Goal: Transaction & Acquisition: Subscribe to service/newsletter

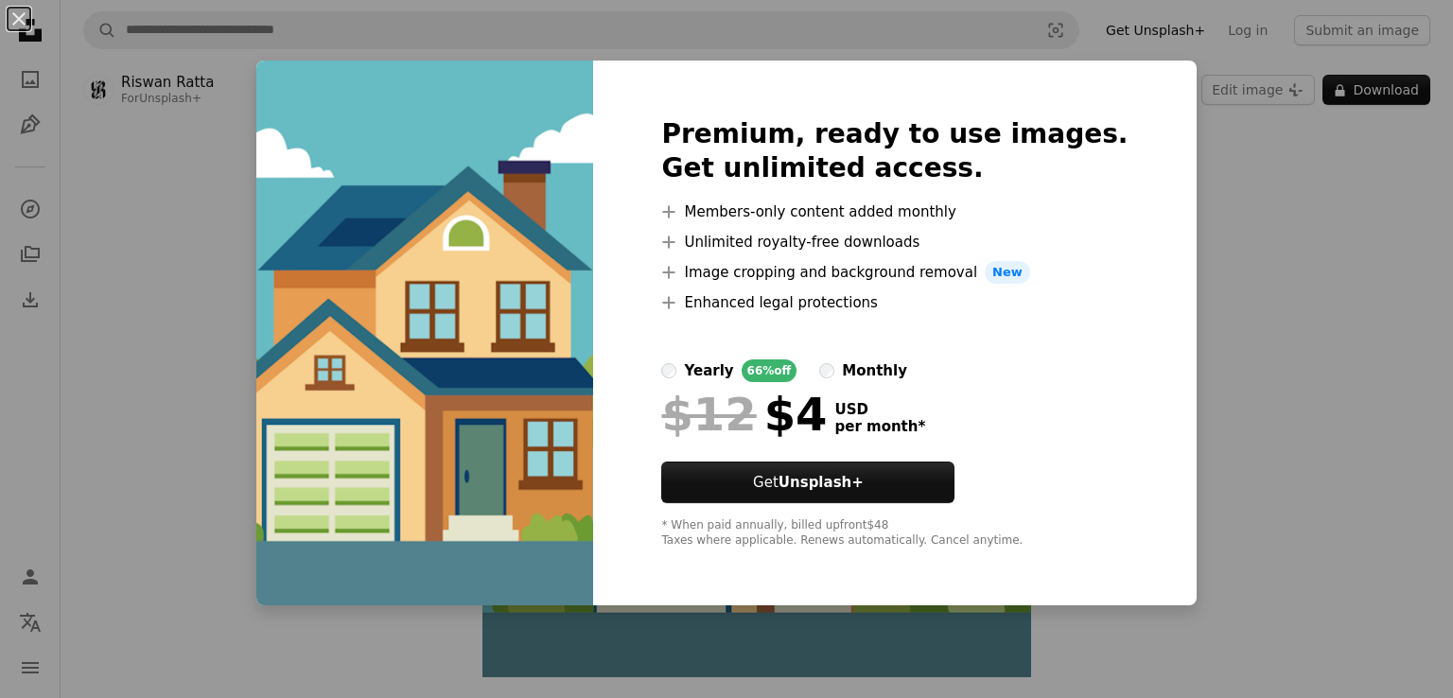
click at [1227, 228] on div "An X shape Premium, ready to use images. Get unlimited access. A plus sign Memb…" at bounding box center [726, 349] width 1453 height 698
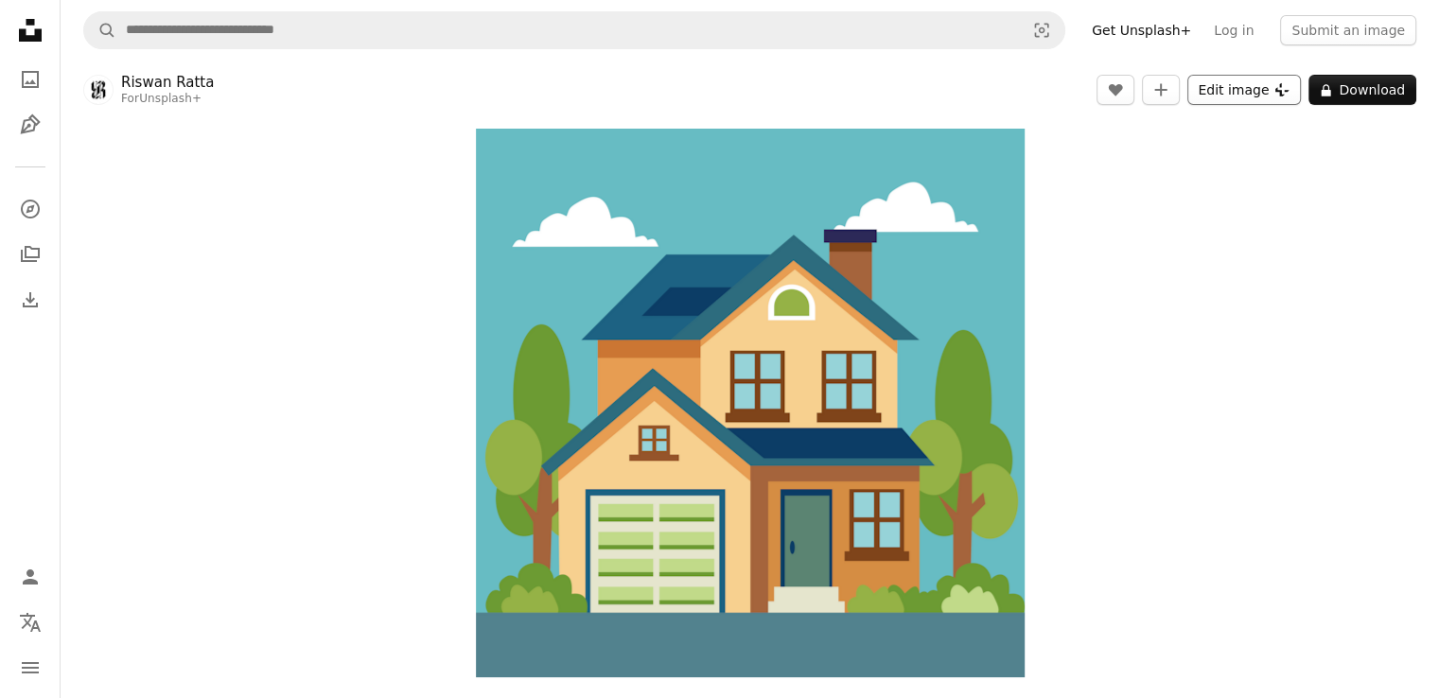
click at [1230, 97] on button "Edit image Plus sign for Unsplash+" at bounding box center [1244, 90] width 114 height 30
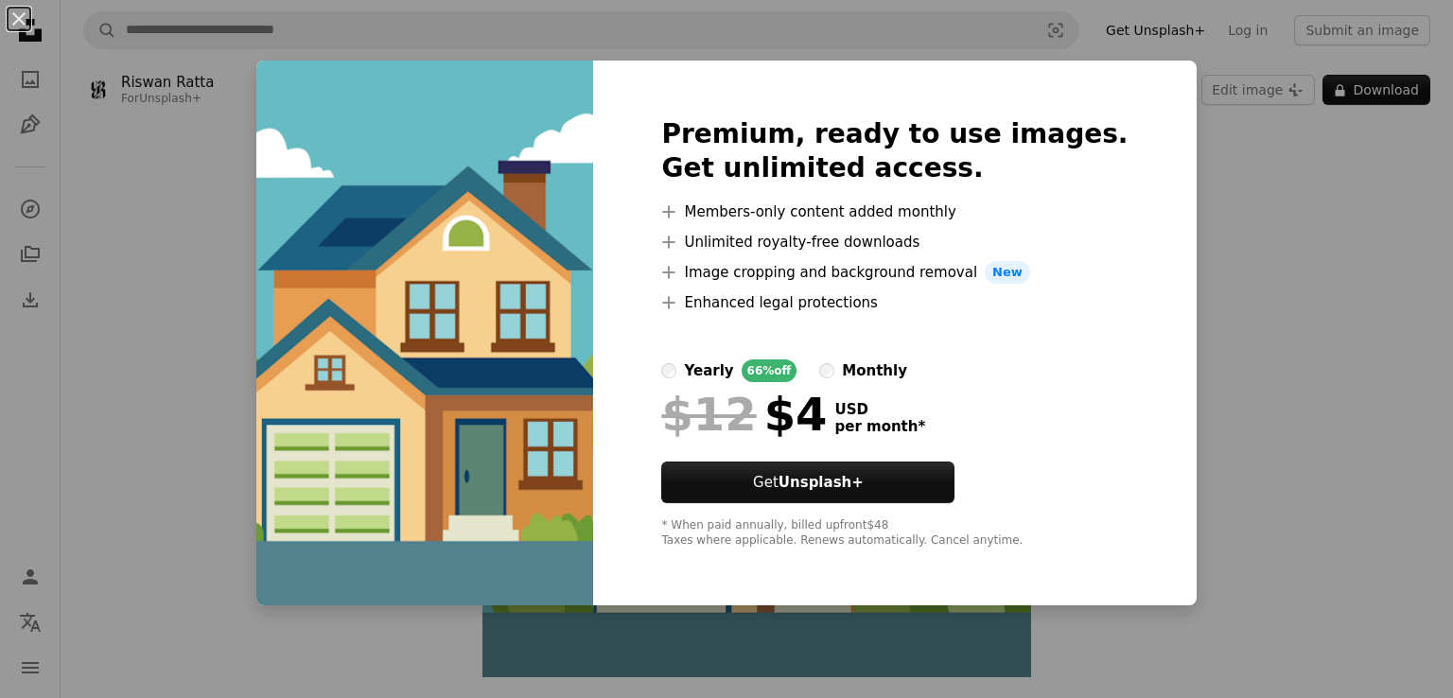
click at [1145, 391] on div "Premium, ready to use images. Get unlimited access. A plus sign Members-only co…" at bounding box center [894, 333] width 603 height 545
click at [1322, 345] on div "An X shape Premium, ready to use images. Get unlimited access. A plus sign Memb…" at bounding box center [726, 349] width 1453 height 698
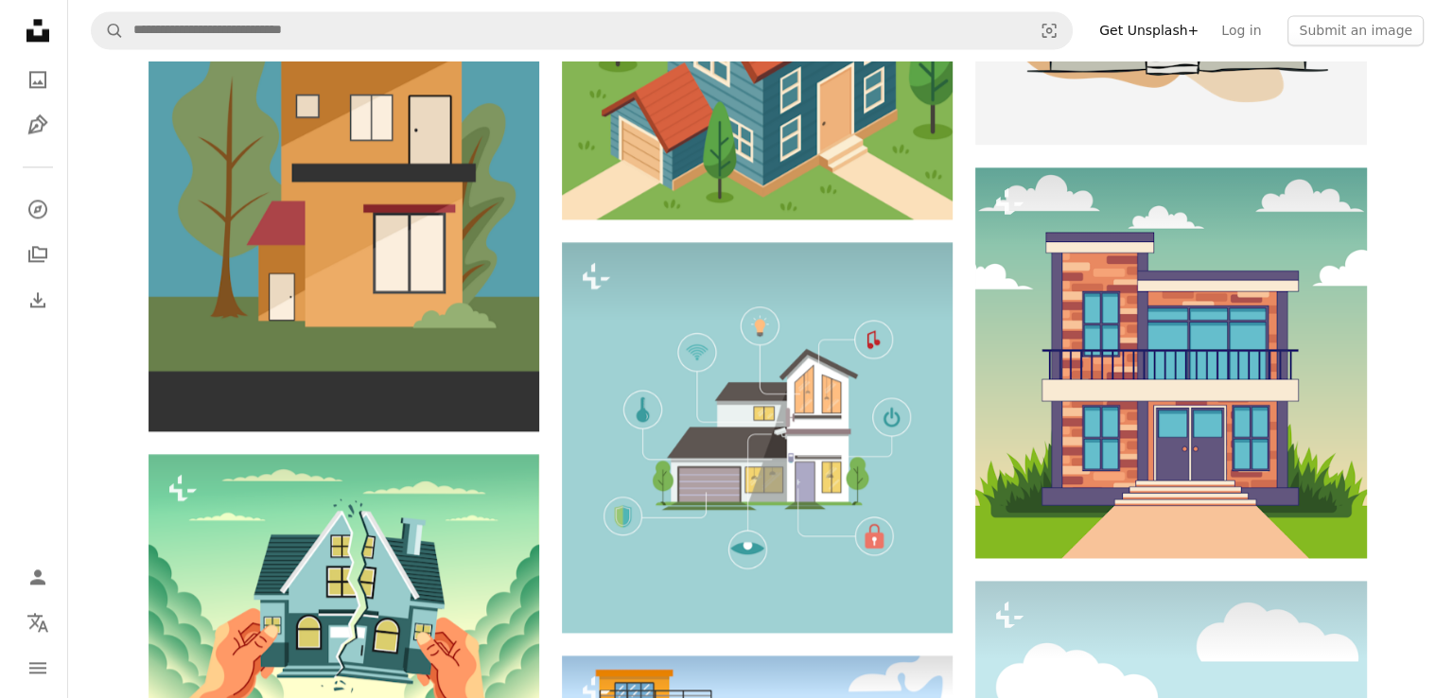
scroll to position [2693, 0]
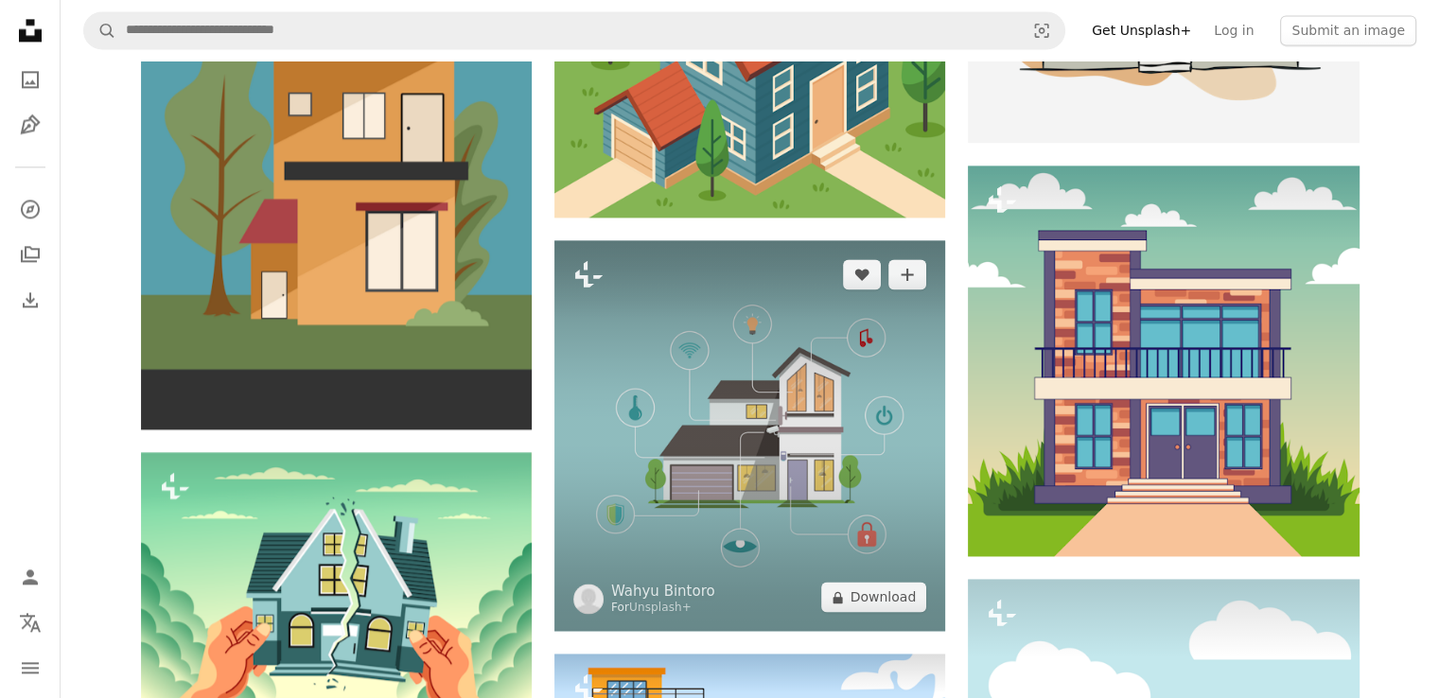
click at [708, 372] on img at bounding box center [749, 435] width 391 height 391
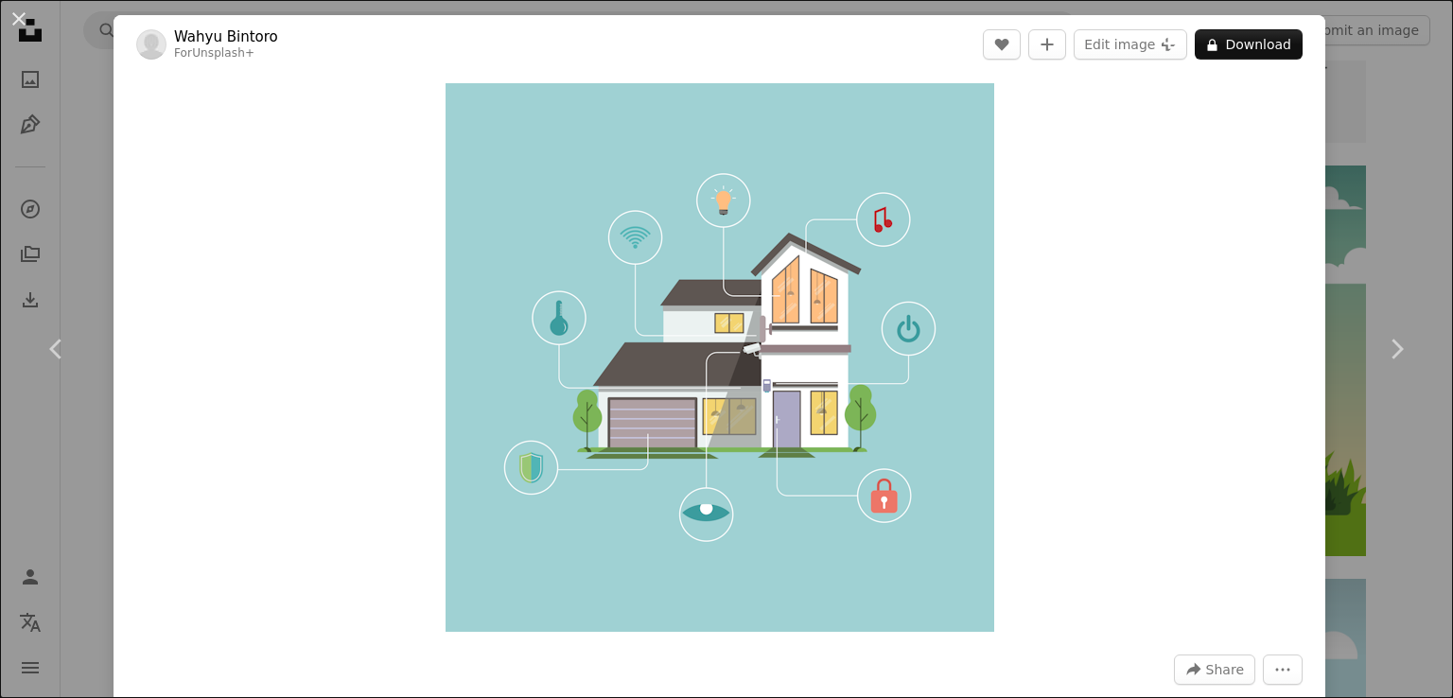
click at [965, 260] on img "Zoom in on this image" at bounding box center [720, 357] width 549 height 549
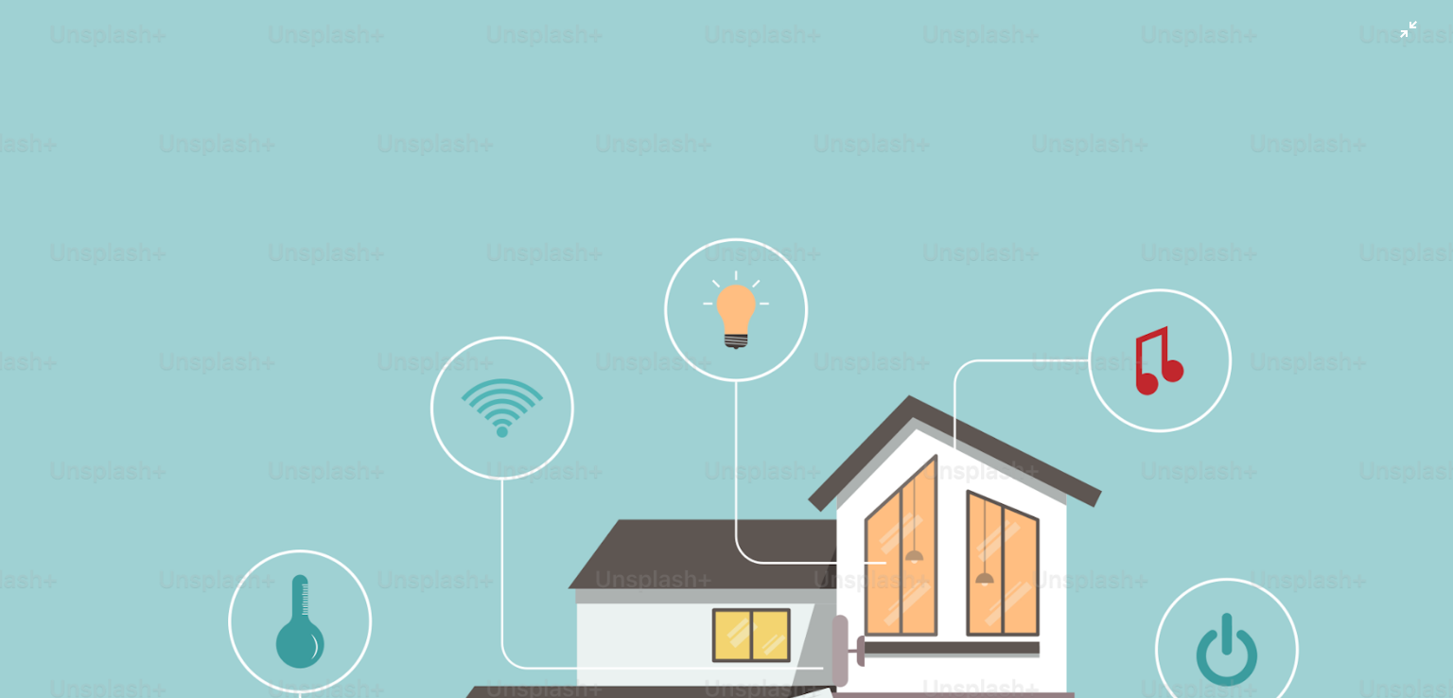
scroll to position [363, 0]
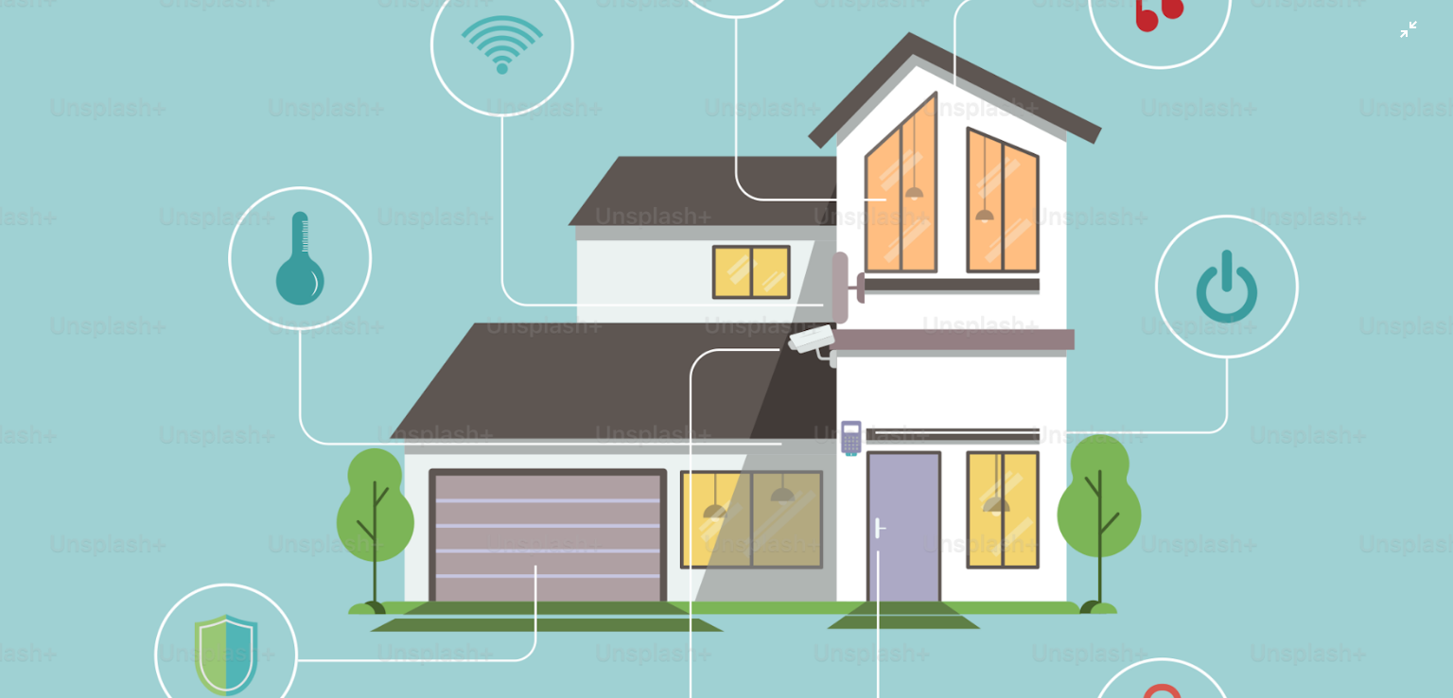
click at [1200, 50] on img "Zoom out on this image" at bounding box center [726, 363] width 1455 height 1455
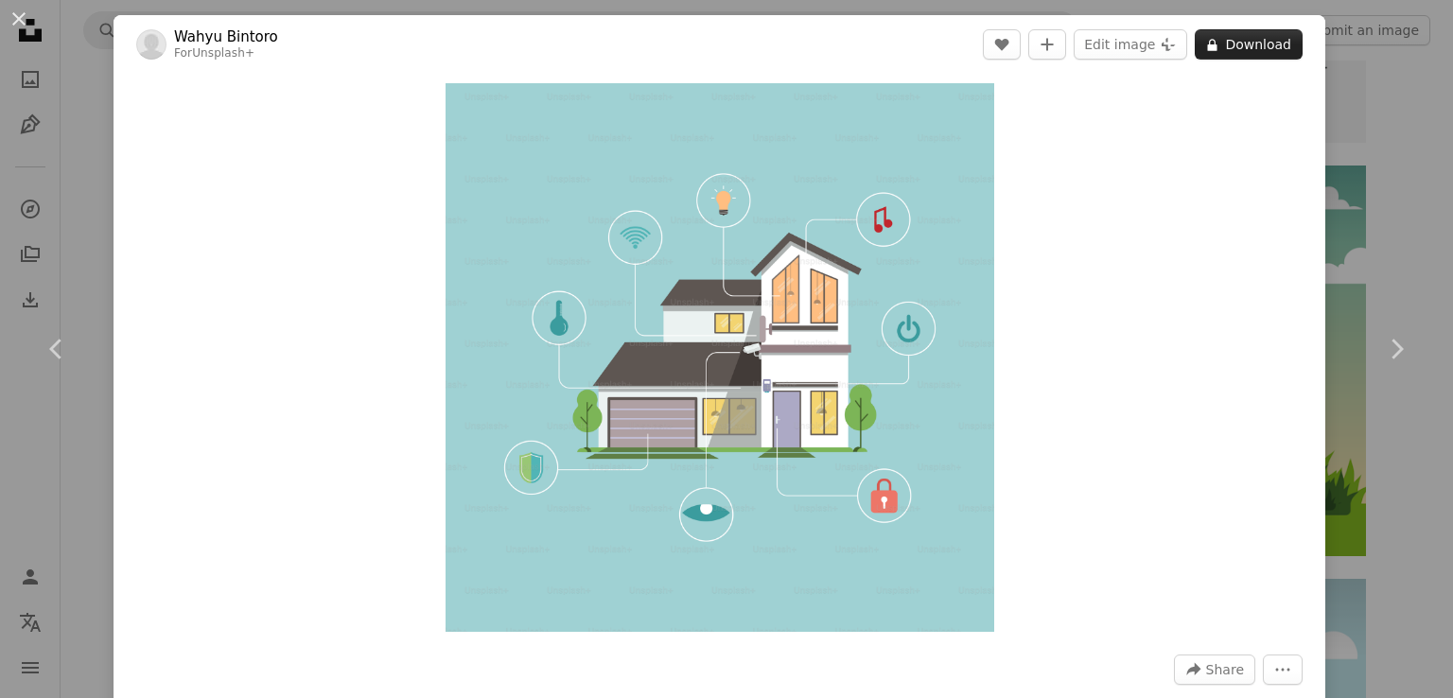
click at [1208, 50] on icon at bounding box center [1212, 45] width 9 height 12
